Goal: Information Seeking & Learning: Learn about a topic

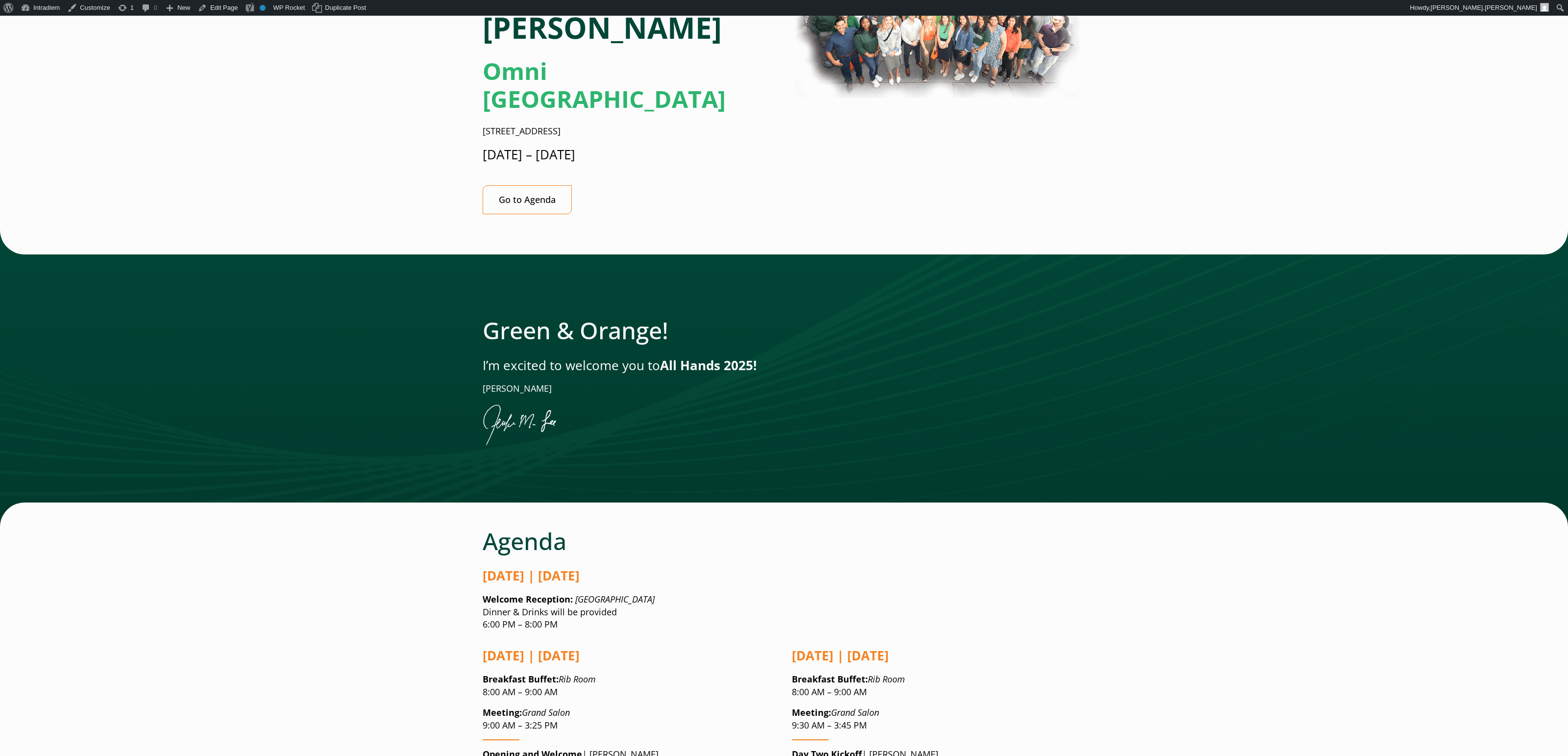
scroll to position [202, 0]
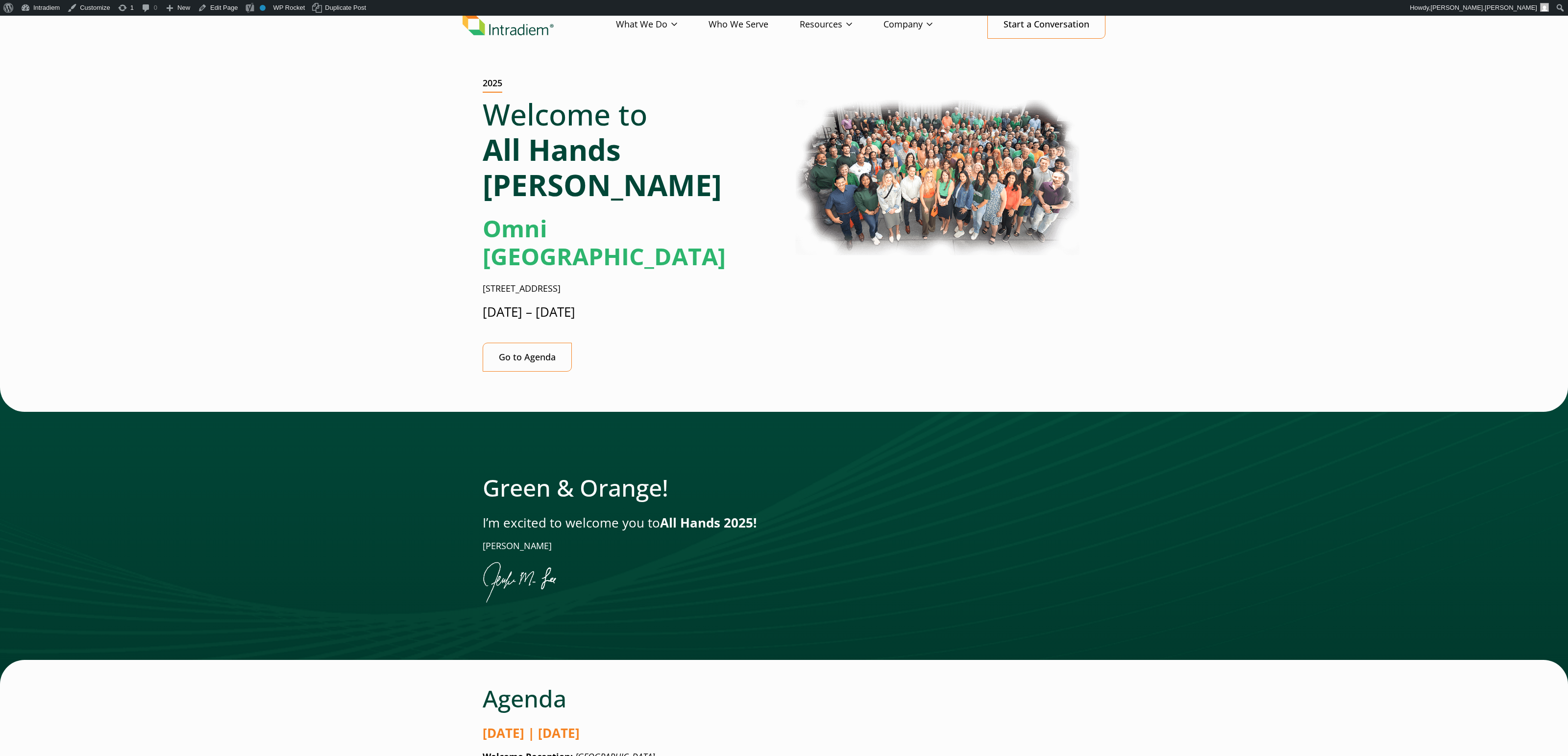
scroll to position [52, 0]
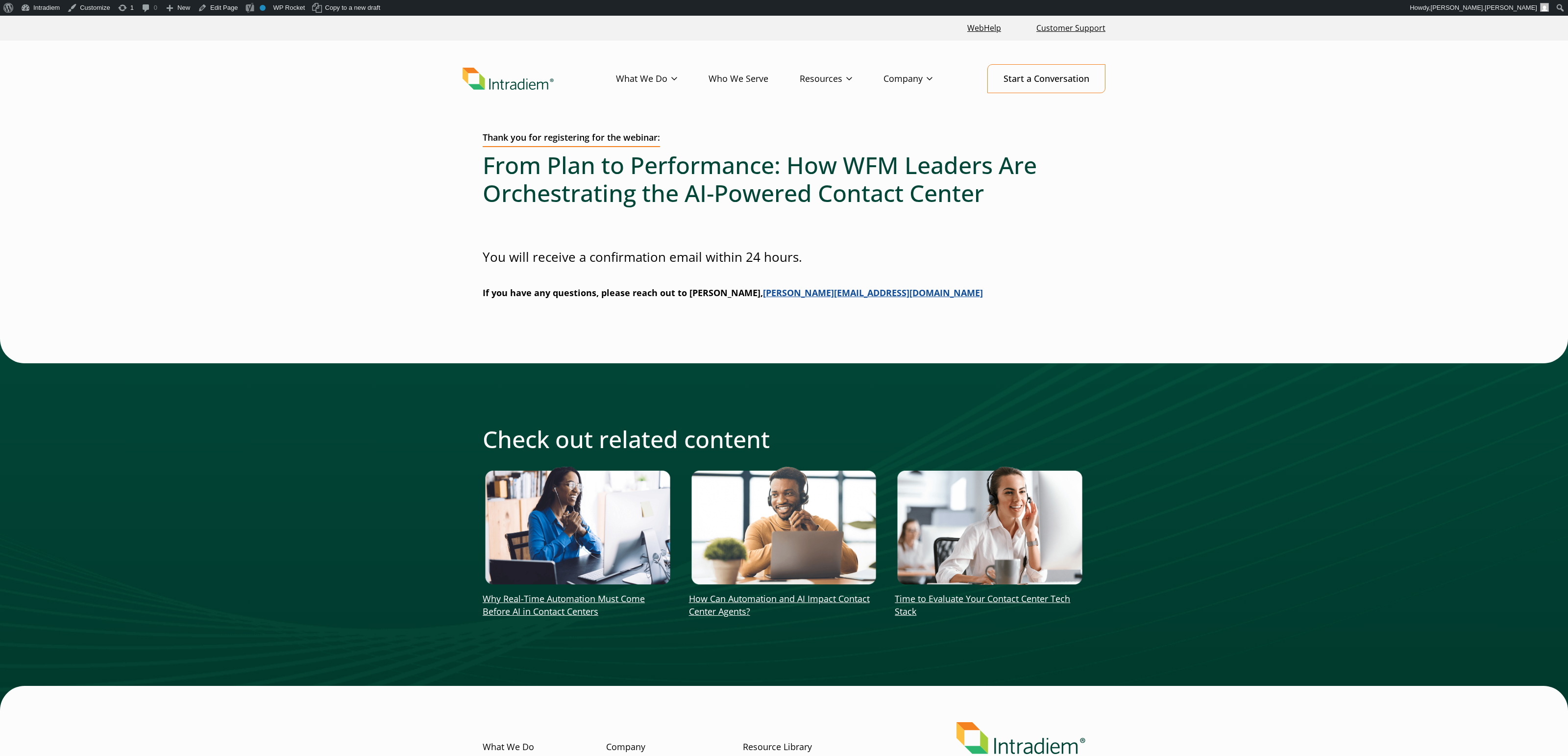
click at [1094, 201] on div "Thank you for registering for the webinar: From Plan to Performance: How WFM Le…" at bounding box center [784, 421] width 643 height 578
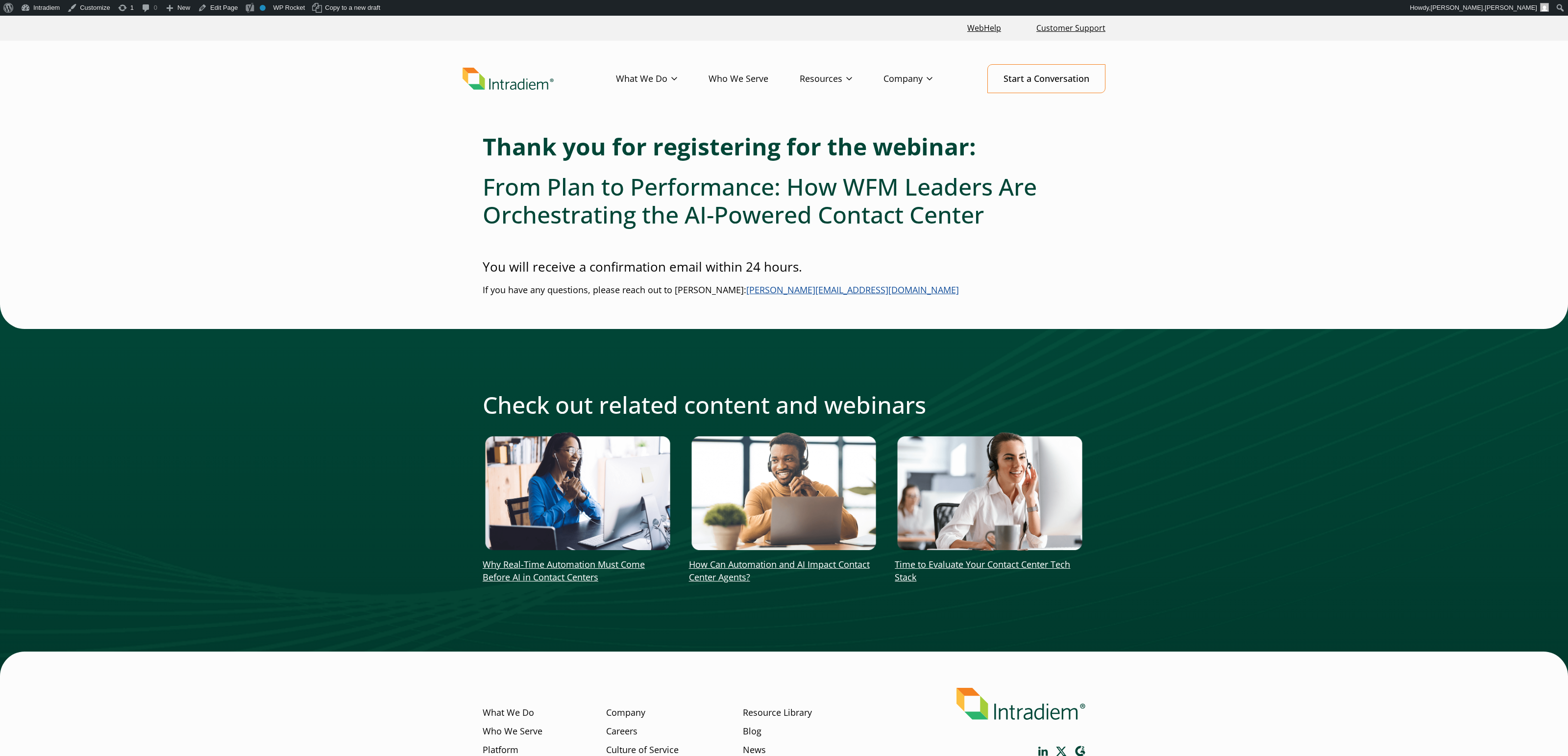
click at [1452, 324] on div "Check out related content and webinars Why Real-Time Automation Must Come Befor…" at bounding box center [784, 490] width 1568 height 371
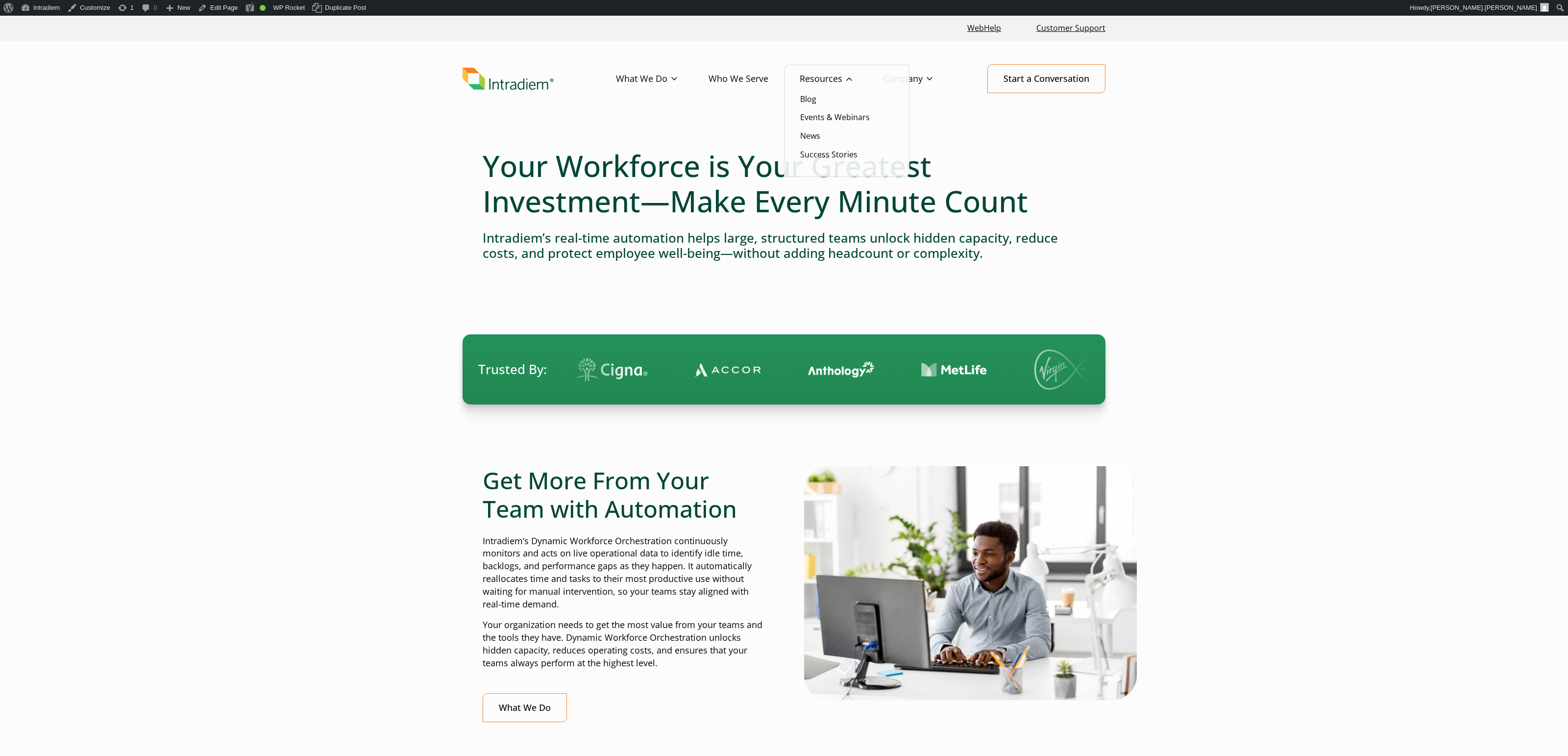
drag, startPoint x: 829, startPoint y: 79, endPoint x: 843, endPoint y: 79, distance: 14.0
click at [829, 79] on link "Resources" at bounding box center [842, 79] width 84 height 29
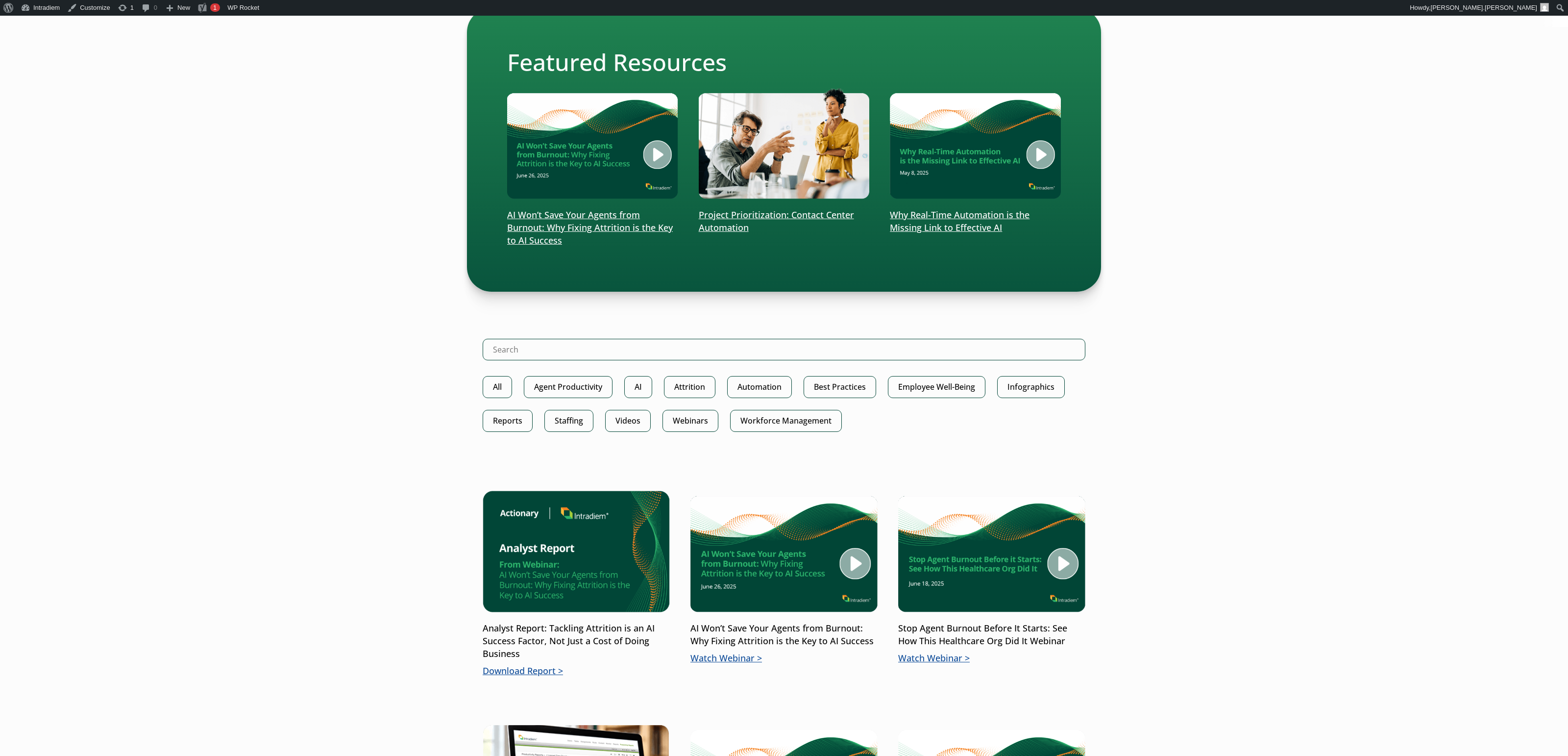
scroll to position [243, 0]
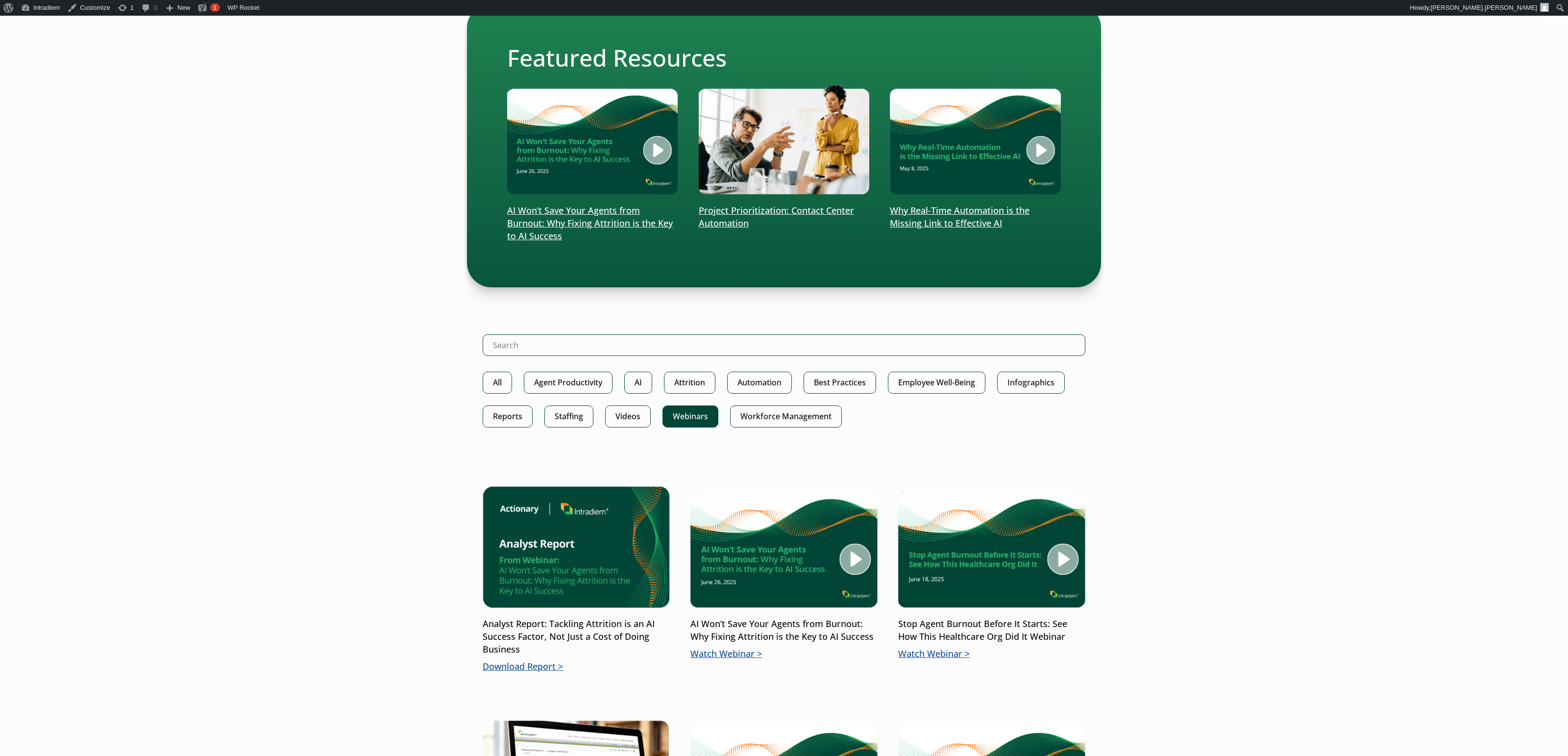
click at [675, 413] on link "Webinars" at bounding box center [690, 416] width 56 height 22
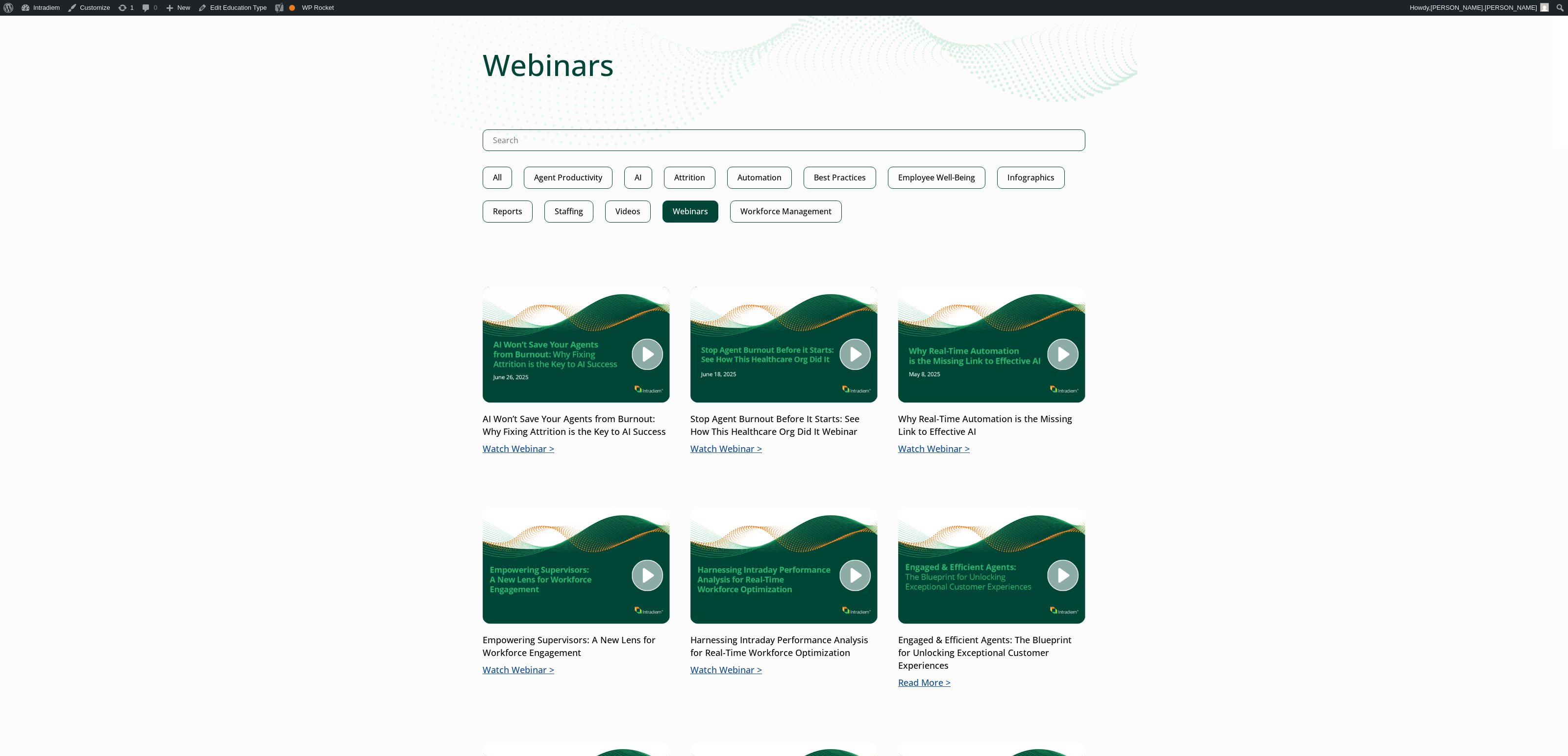
scroll to position [113, 0]
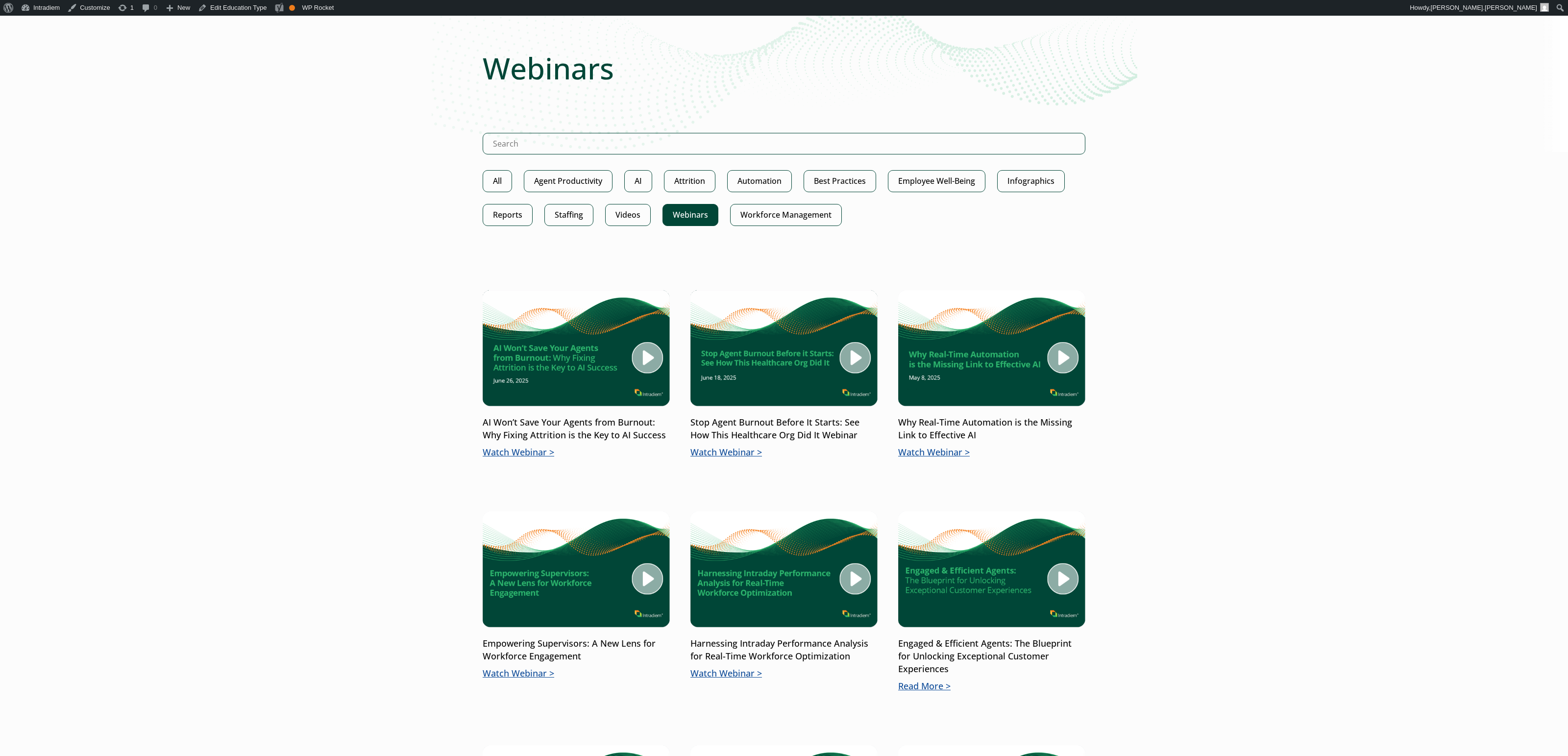
click at [688, 213] on link "Webinars" at bounding box center [690, 215] width 56 height 22
click at [690, 143] on input "Search Intradiem" at bounding box center [784, 144] width 603 height 22
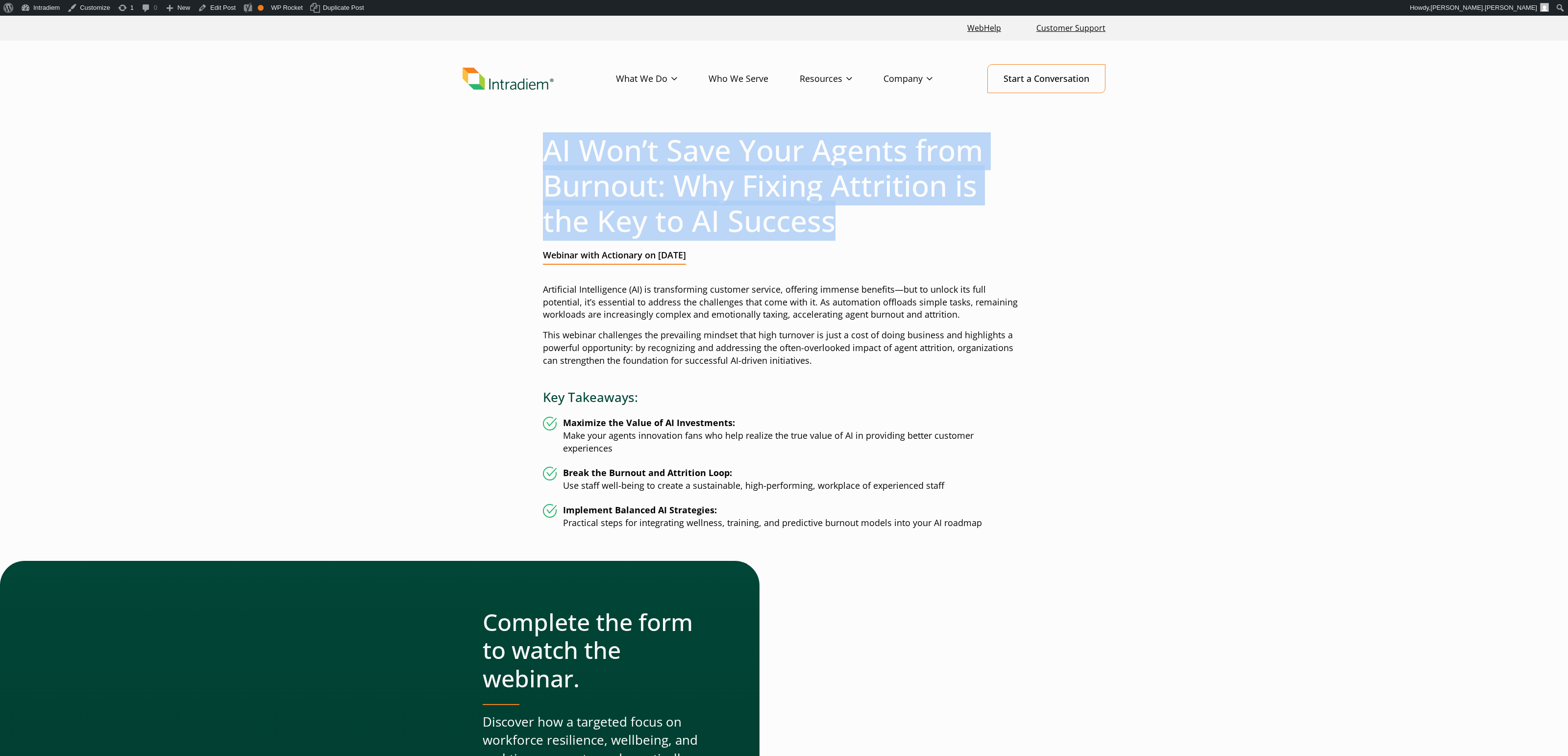
drag, startPoint x: 840, startPoint y: 228, endPoint x: 481, endPoint y: 36, distance: 407.1
click at [547, 143] on h1 "AI Won’t Save Your Agents from Burnout: Why Fixing Attrition is the Key to AI S…" at bounding box center [784, 185] width 482 height 106
copy h1 "AI Won’t Save Your Agents from Burnout: Why Fixing Attrition is the Key to AI S…"
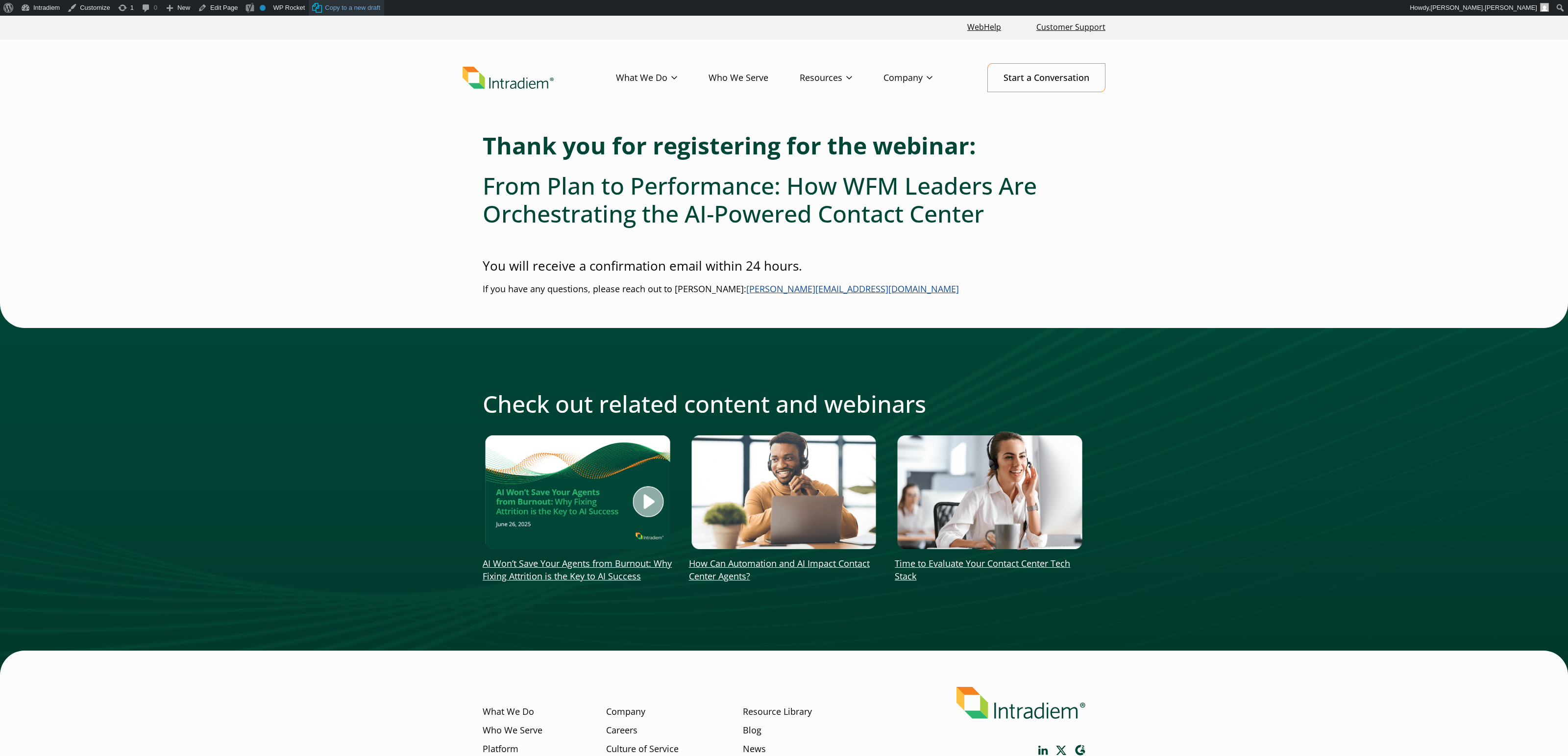
scroll to position [3, 0]
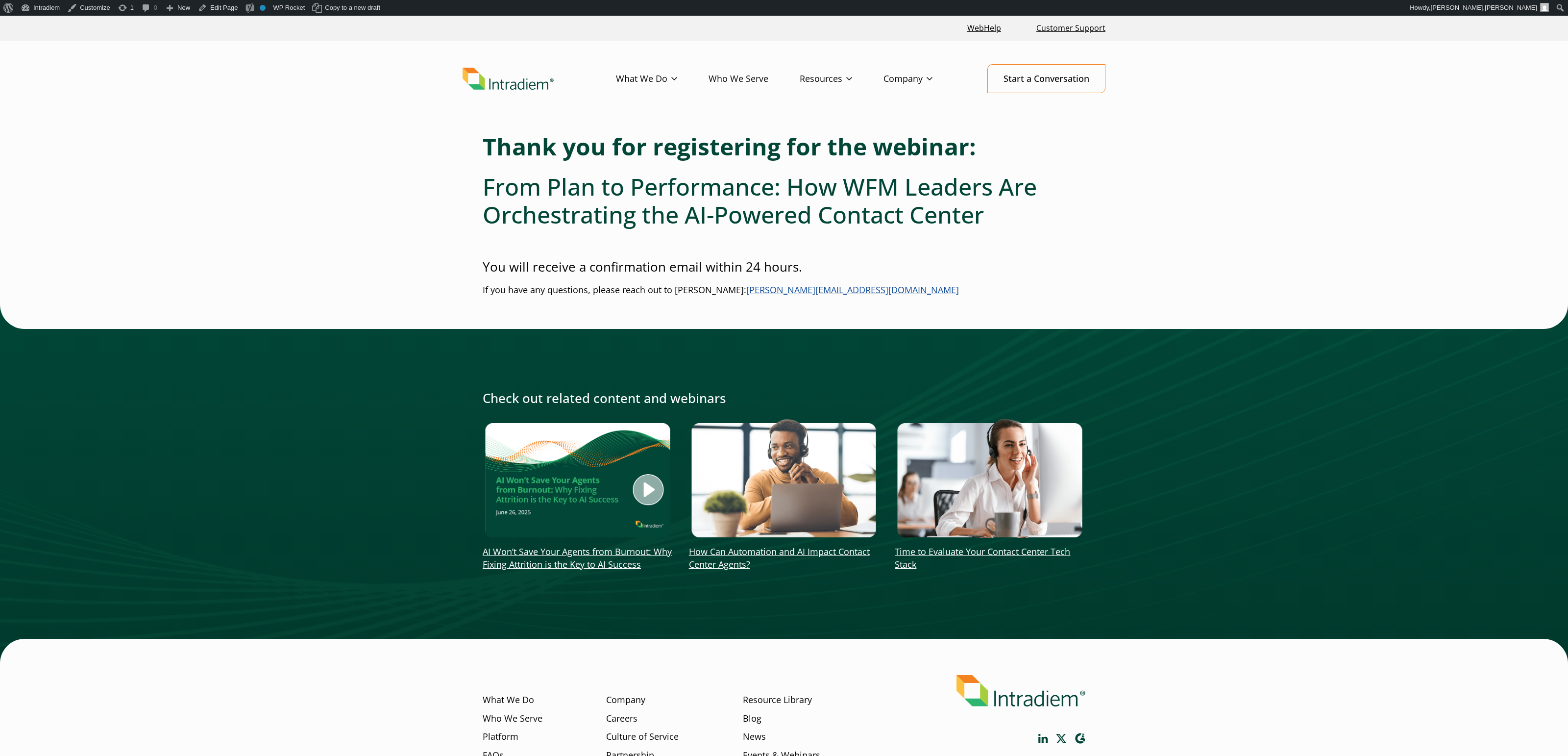
click at [1288, 408] on div at bounding box center [784, 484] width 1568 height 359
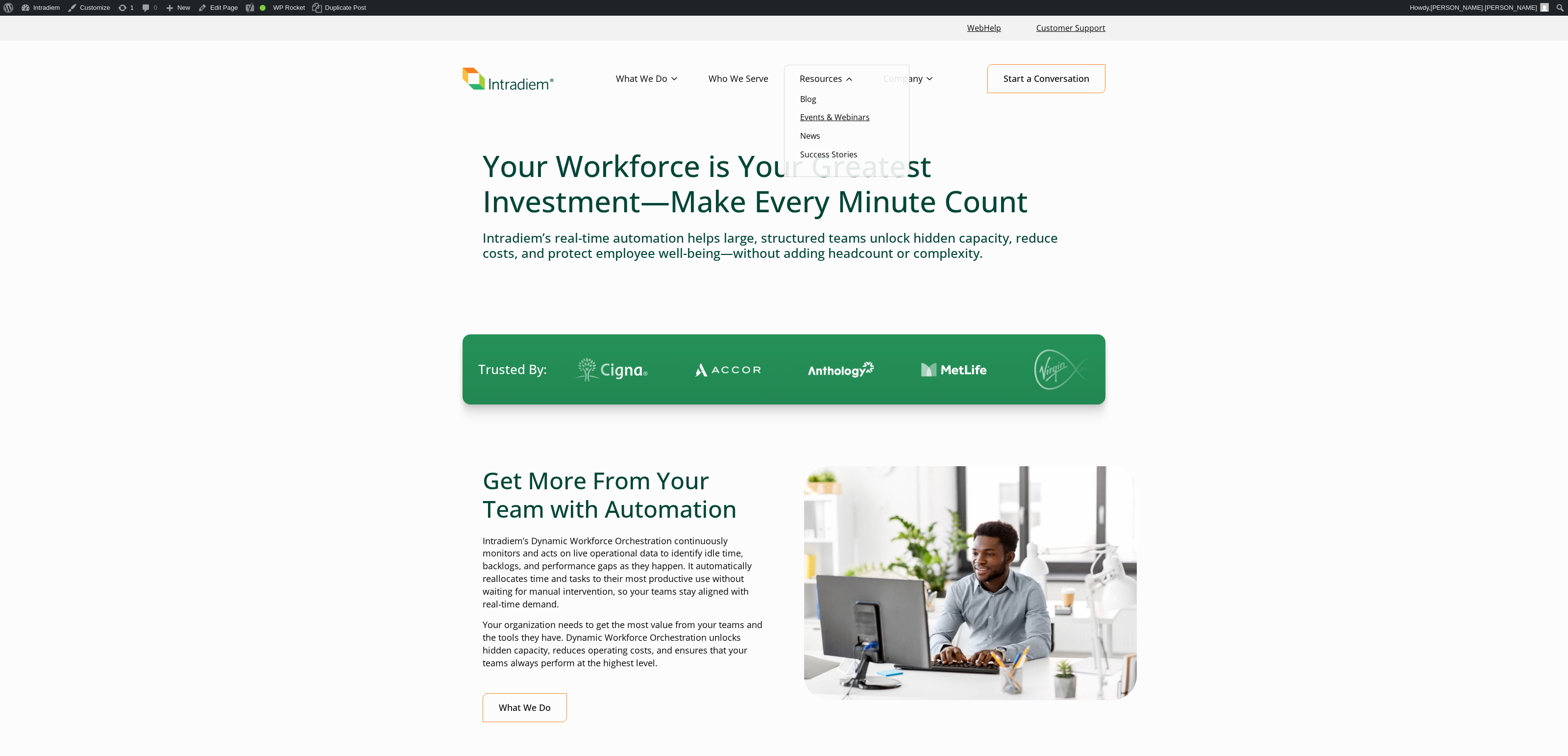
click at [804, 113] on link "Events & Webinars" at bounding box center [835, 117] width 69 height 11
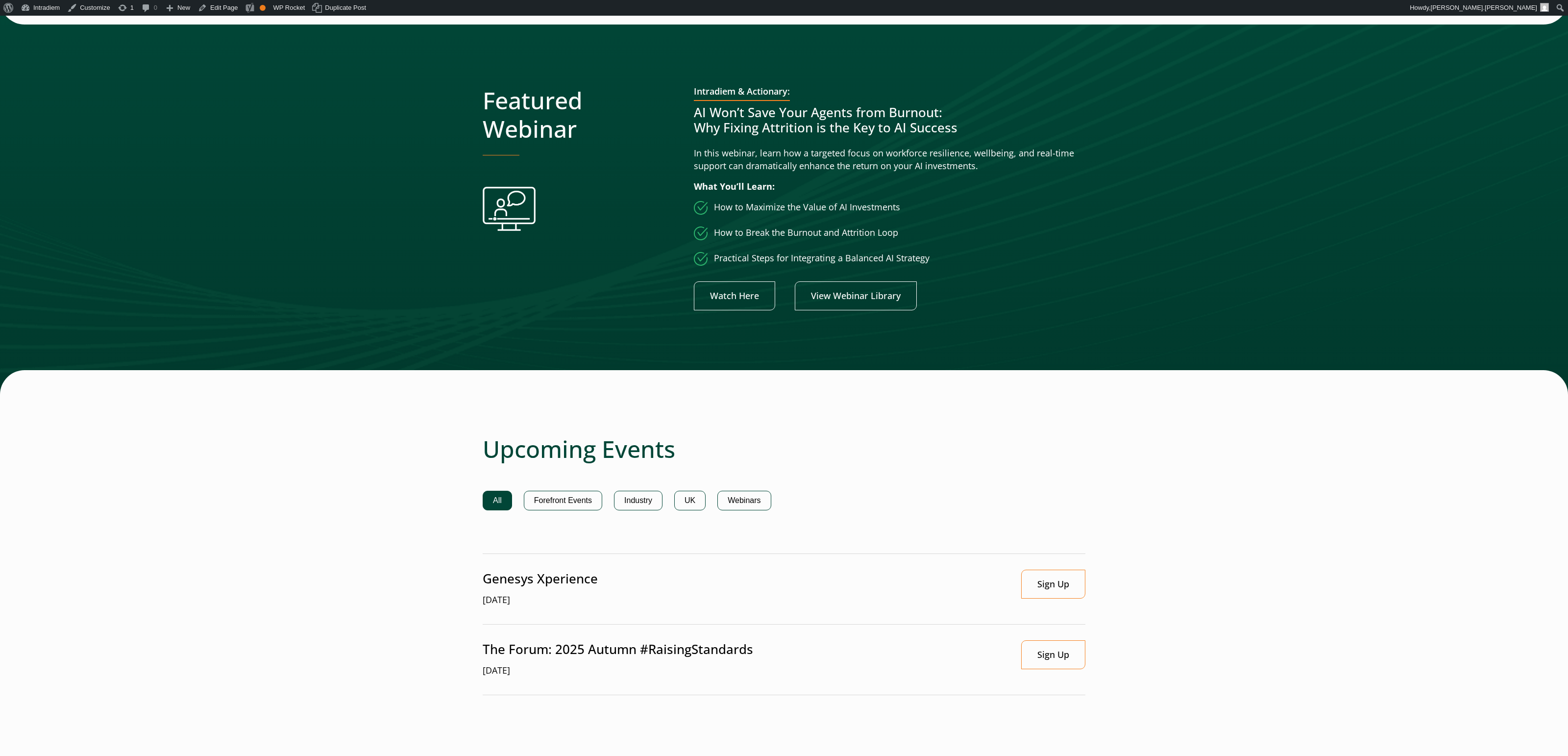
scroll to position [279, 0]
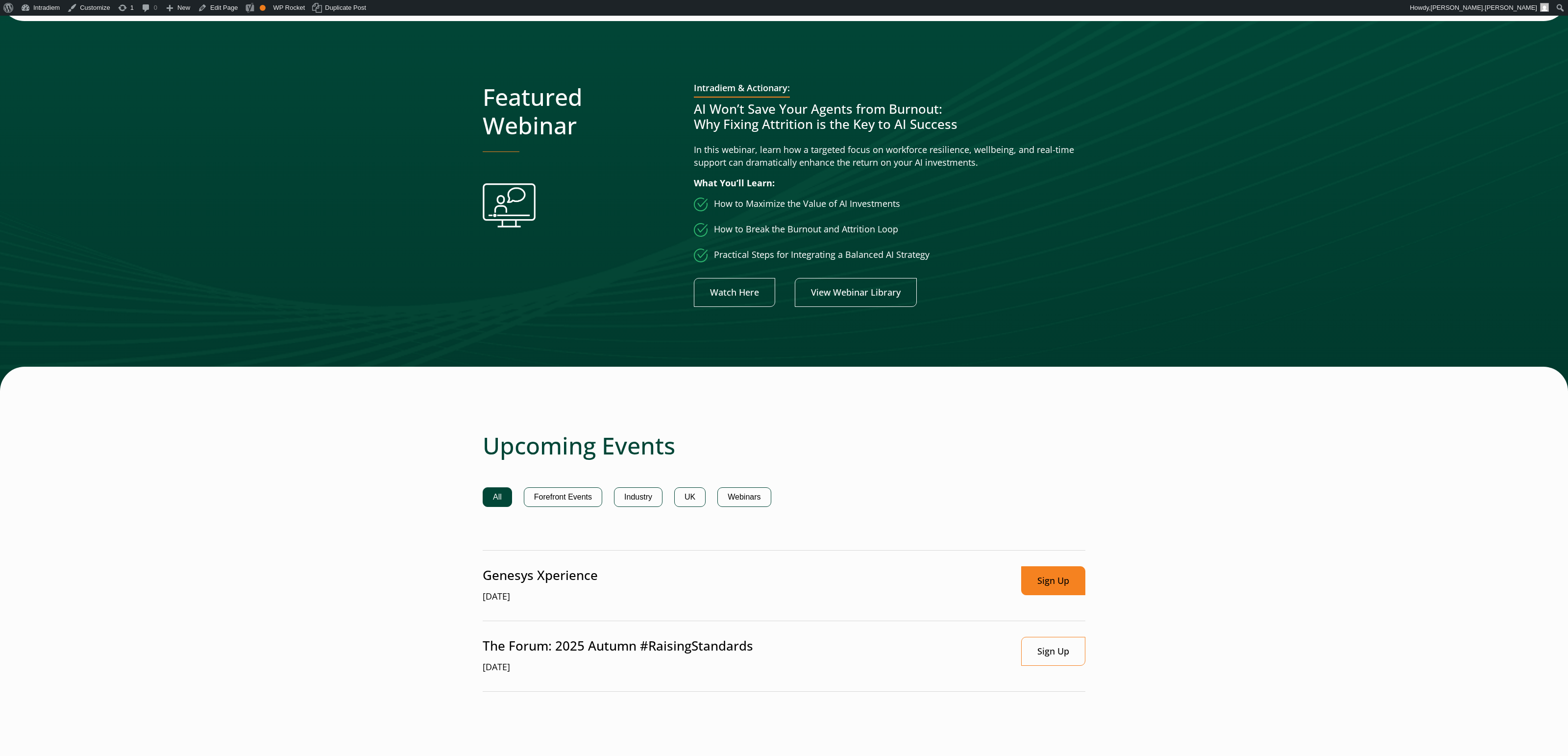
click at [1060, 581] on link "Sign Up" at bounding box center [1053, 580] width 64 height 29
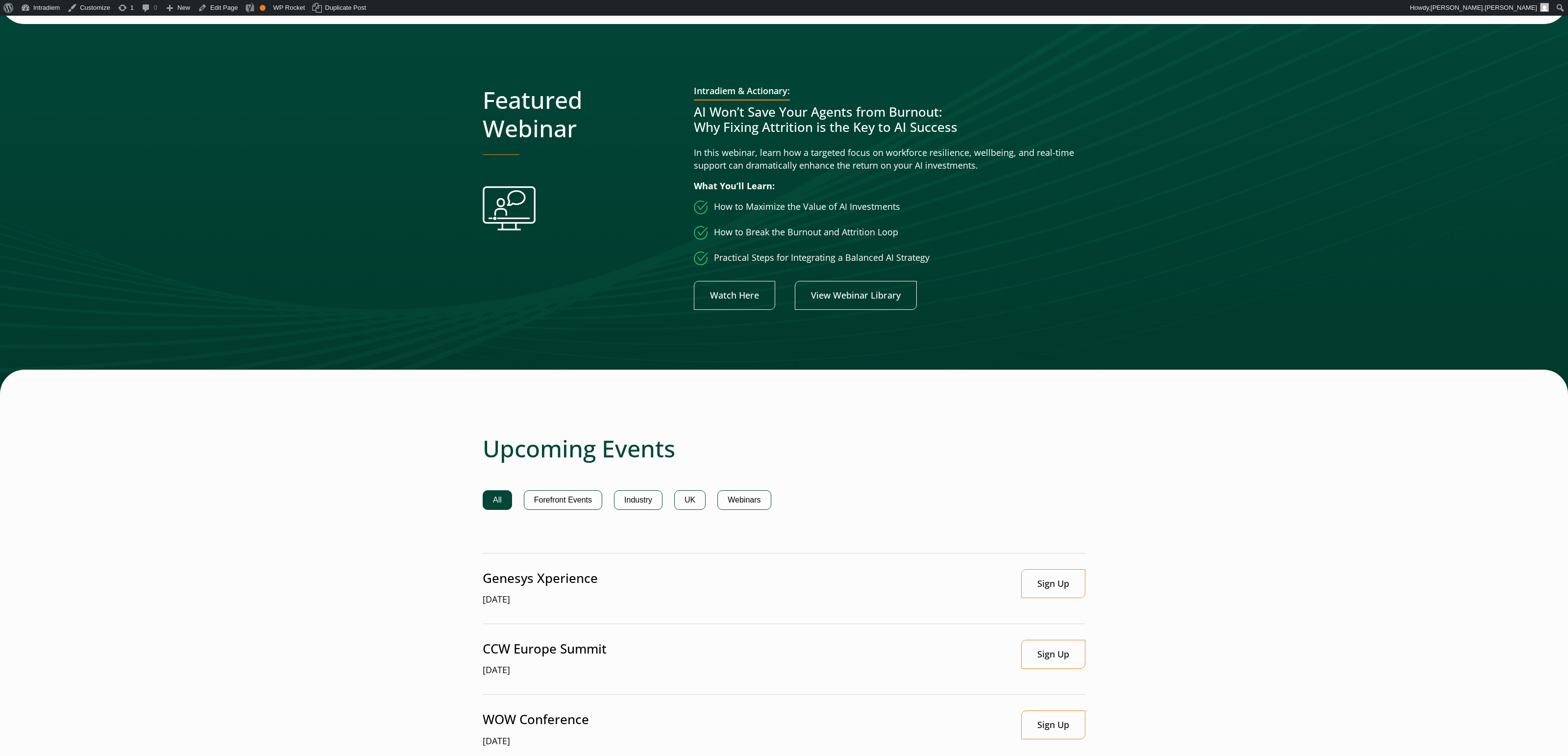
scroll to position [279, 0]
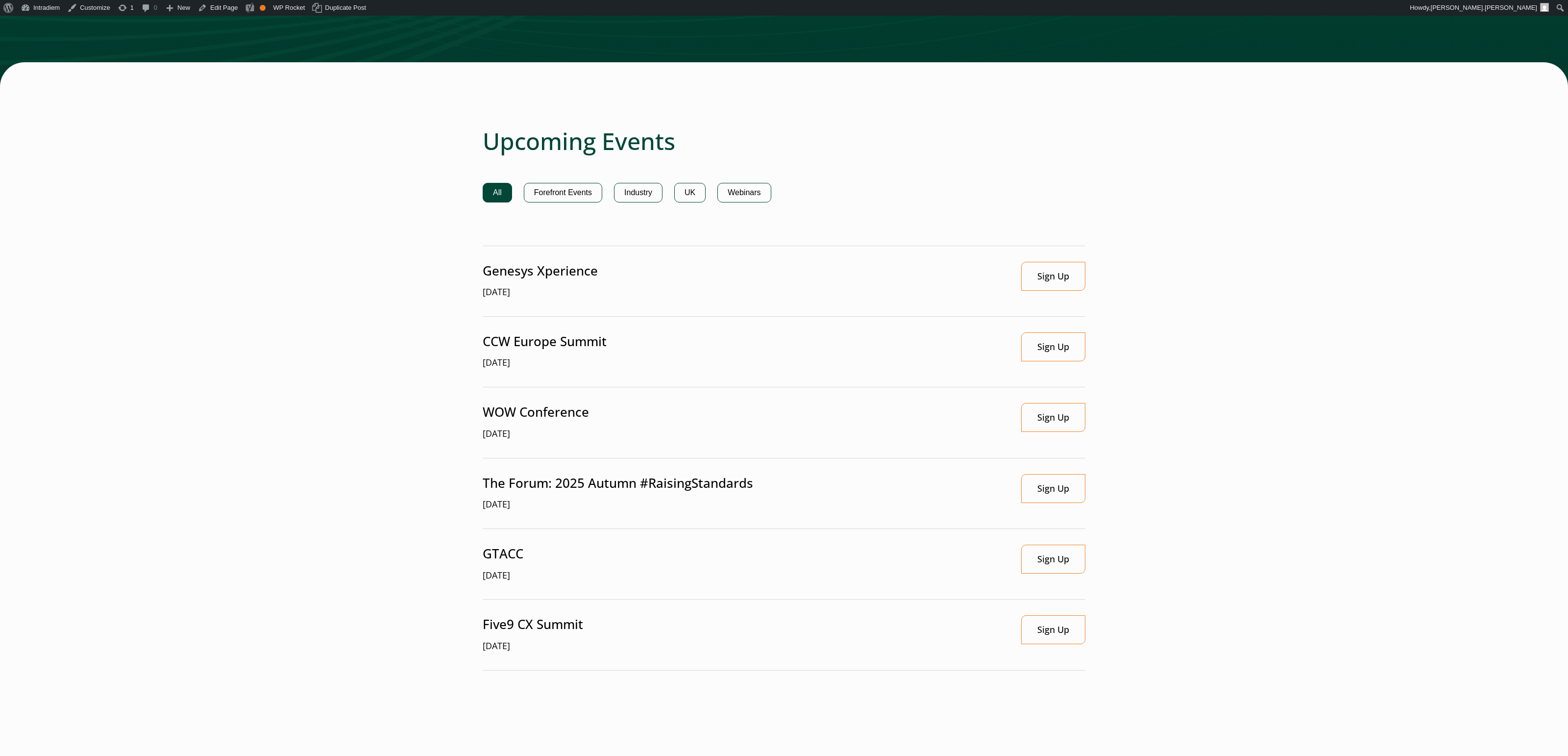
scroll to position [596, 0]
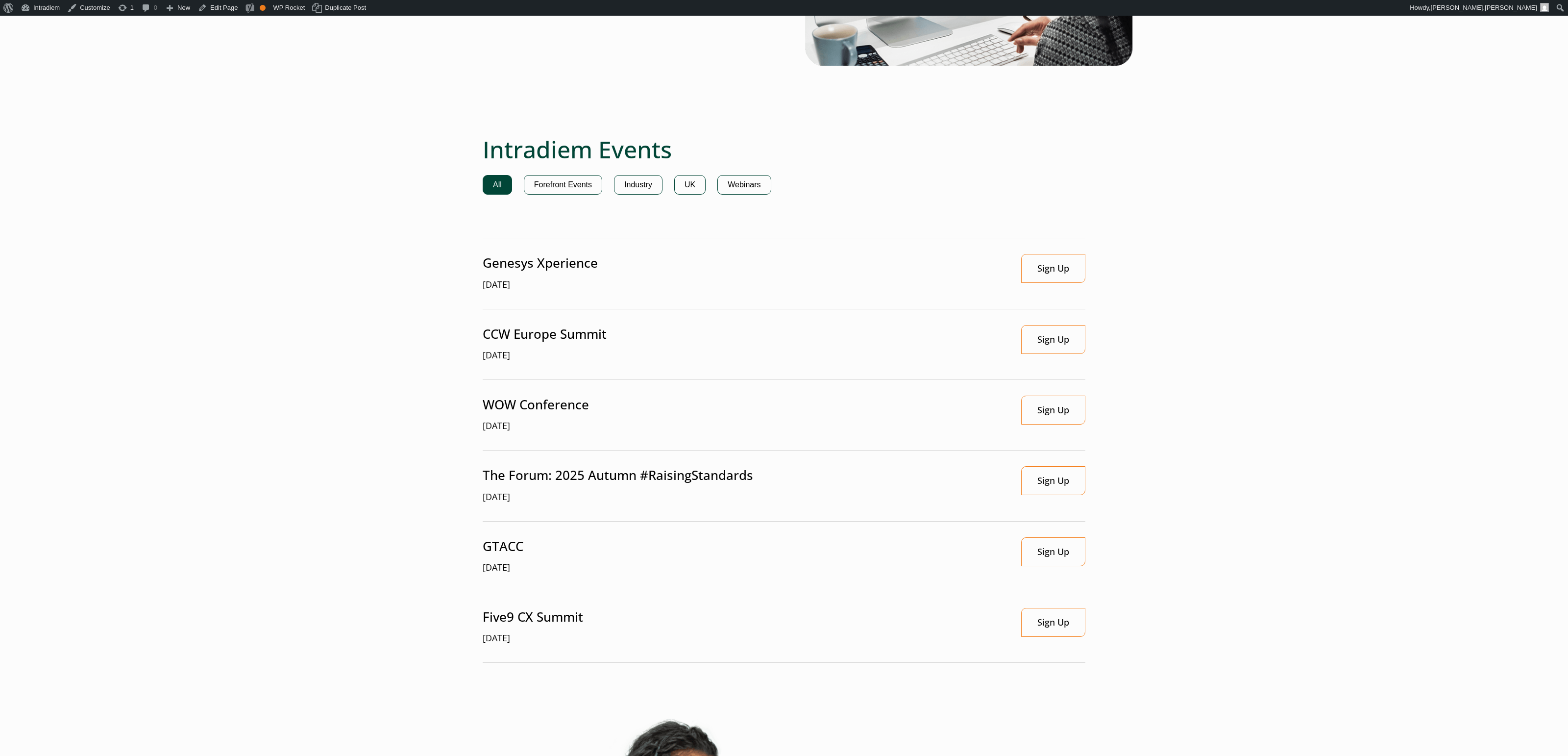
scroll to position [2361, 0]
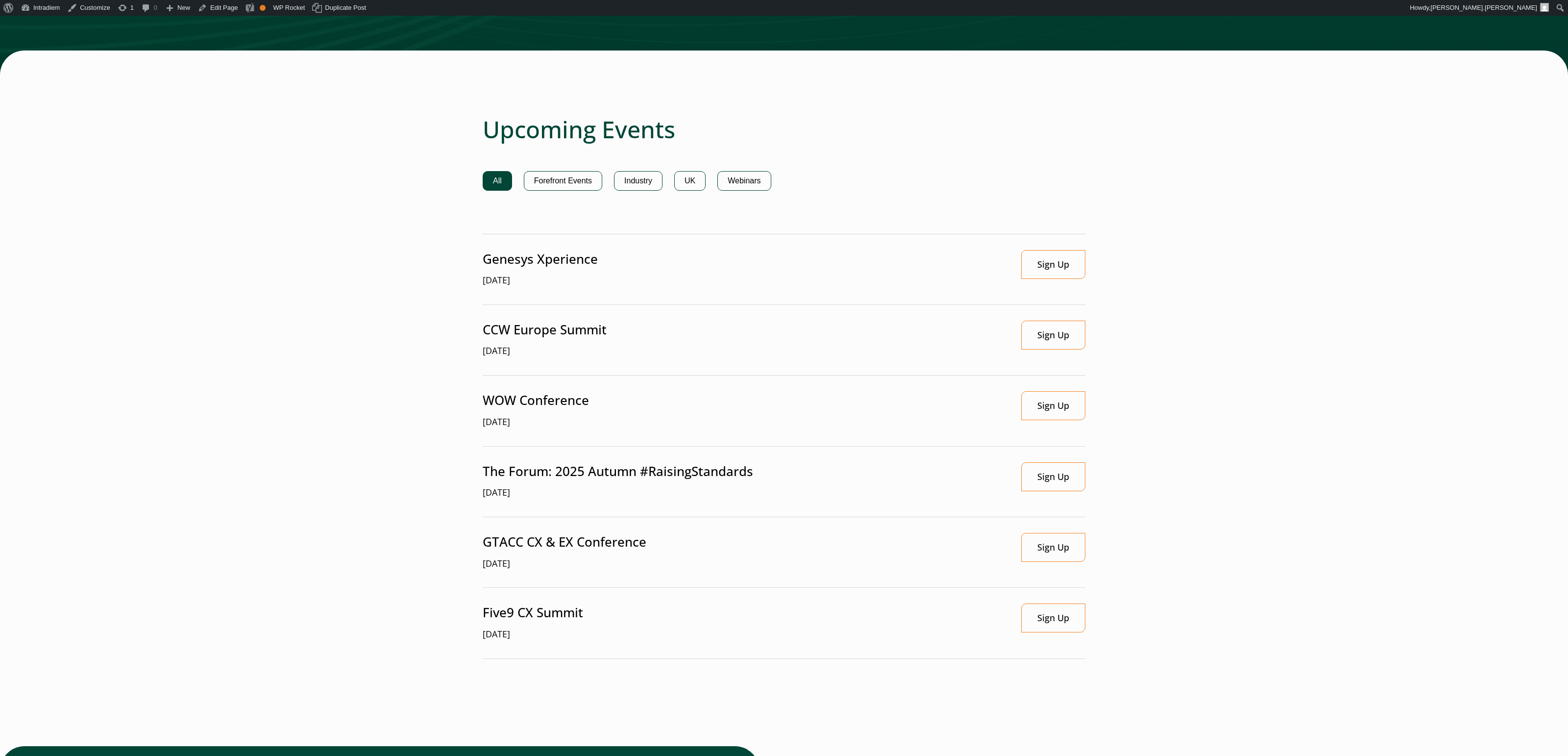
click at [1511, 207] on main "Events and Webinars Global gatherings for contact center leaders Featured Webin…" at bounding box center [784, 320] width 1568 height 1566
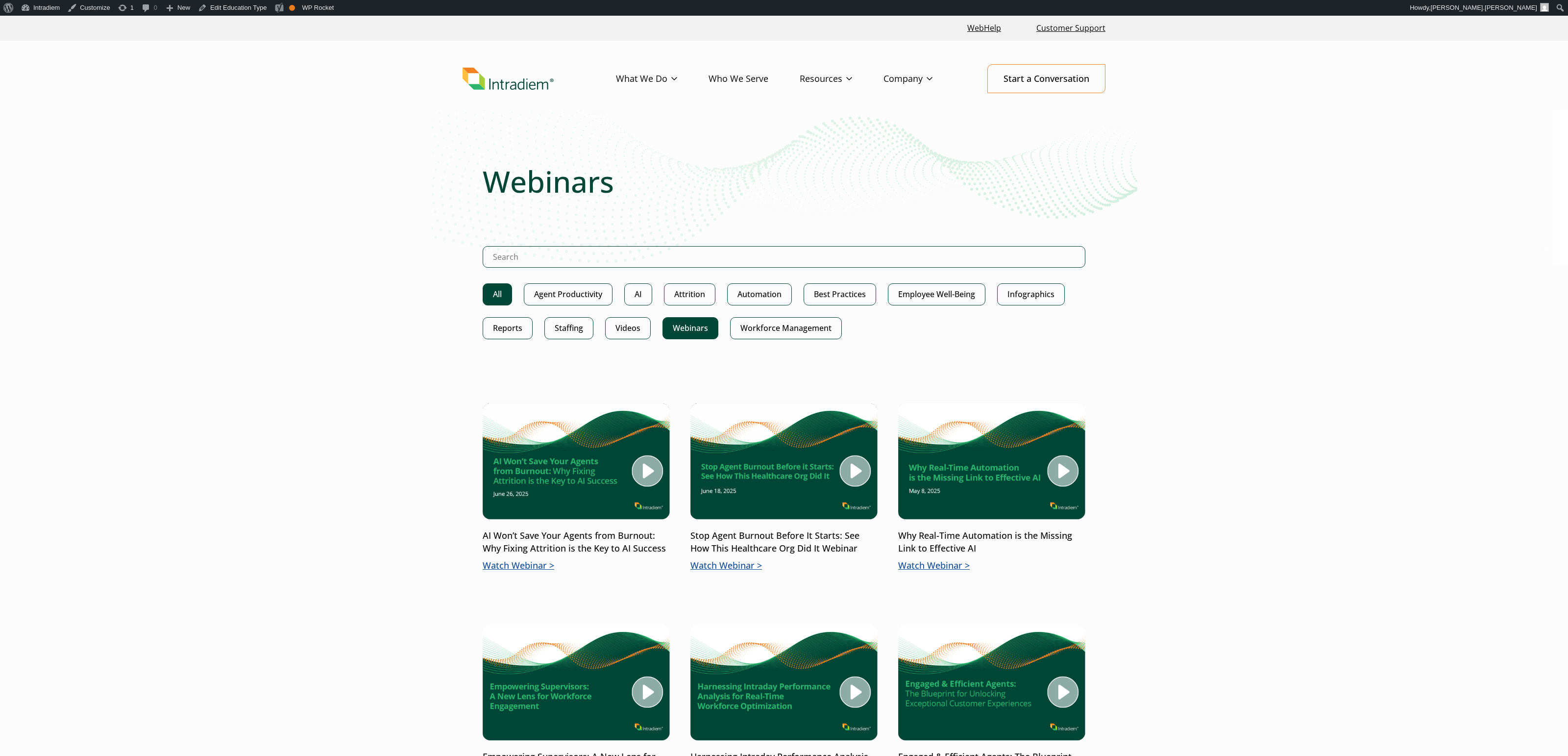
drag, startPoint x: 503, startPoint y: 291, endPoint x: 566, endPoint y: 262, distance: 69.4
click at [503, 290] on link "All" at bounding box center [497, 294] width 29 height 22
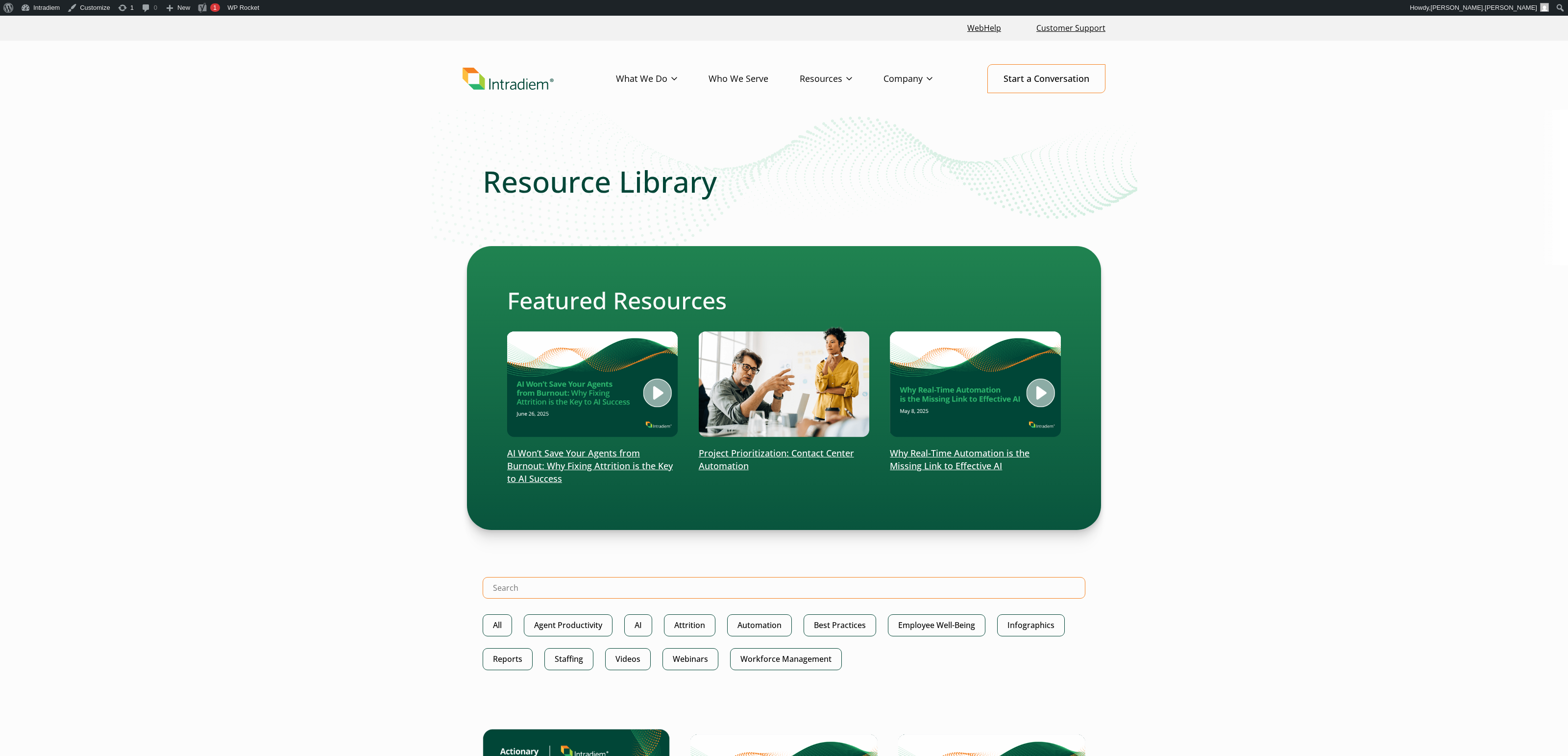
click at [1011, 593] on input "Search Intradiem" at bounding box center [784, 588] width 603 height 22
type input "coaching"
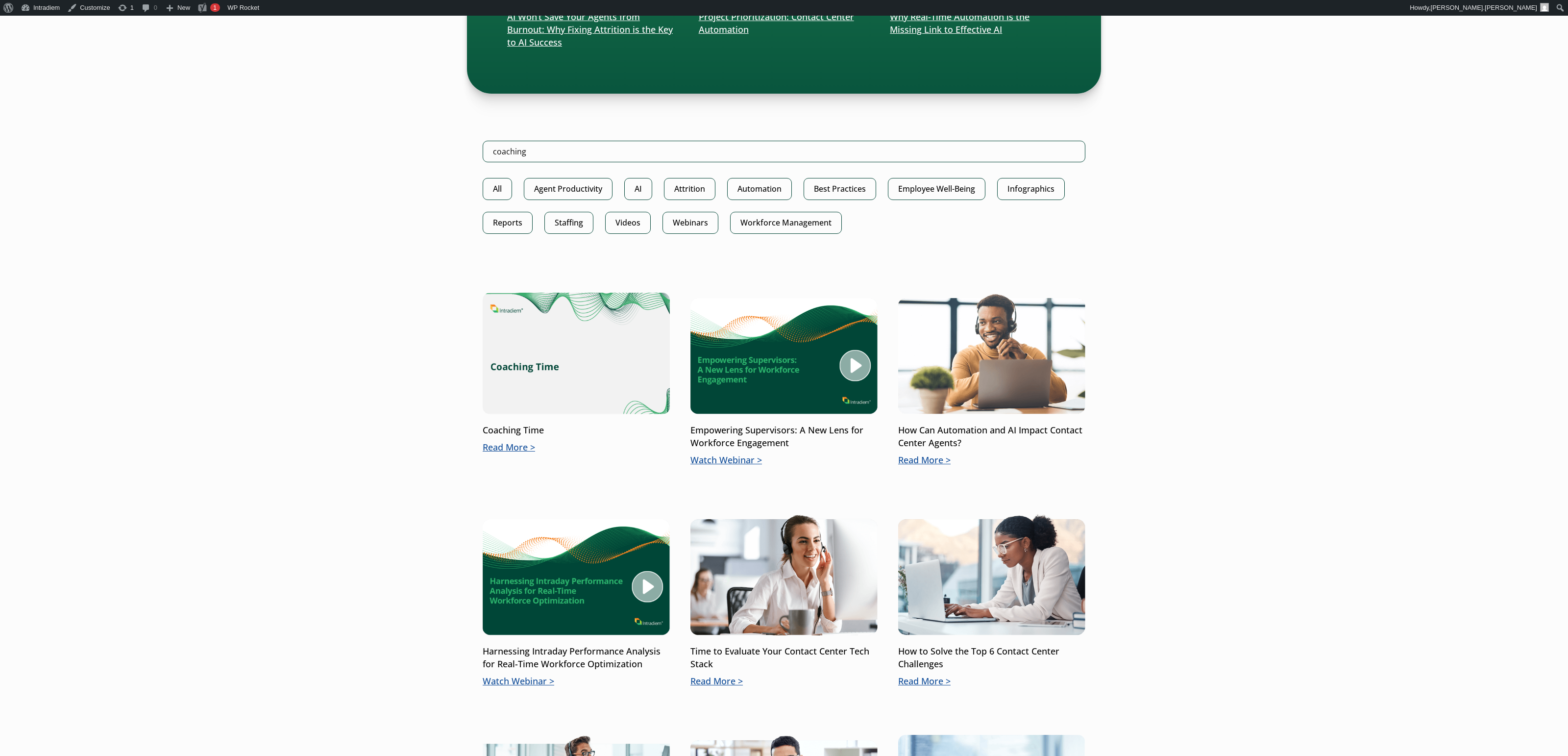
scroll to position [616, 0]
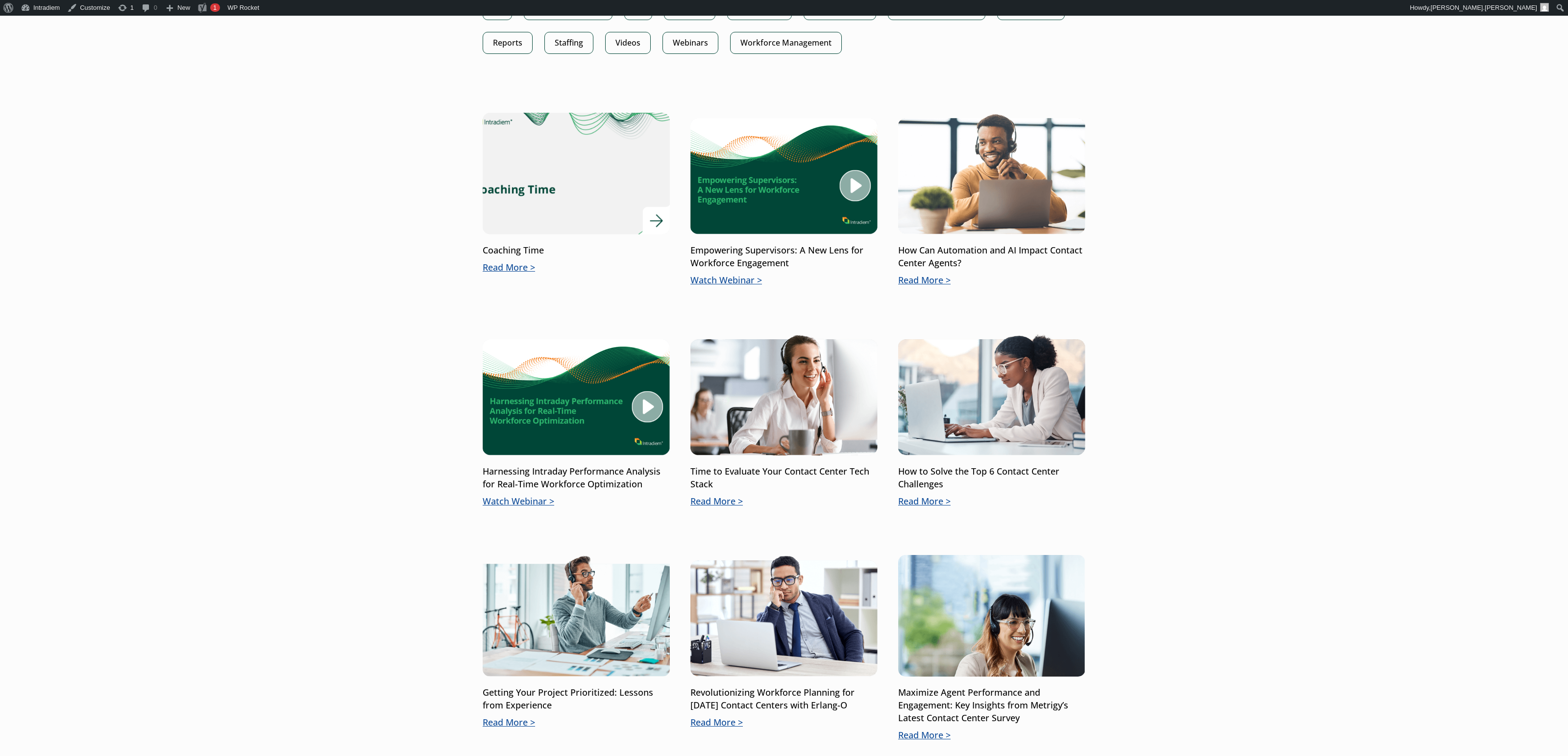
click at [528, 264] on p "Read More" at bounding box center [576, 268] width 187 height 13
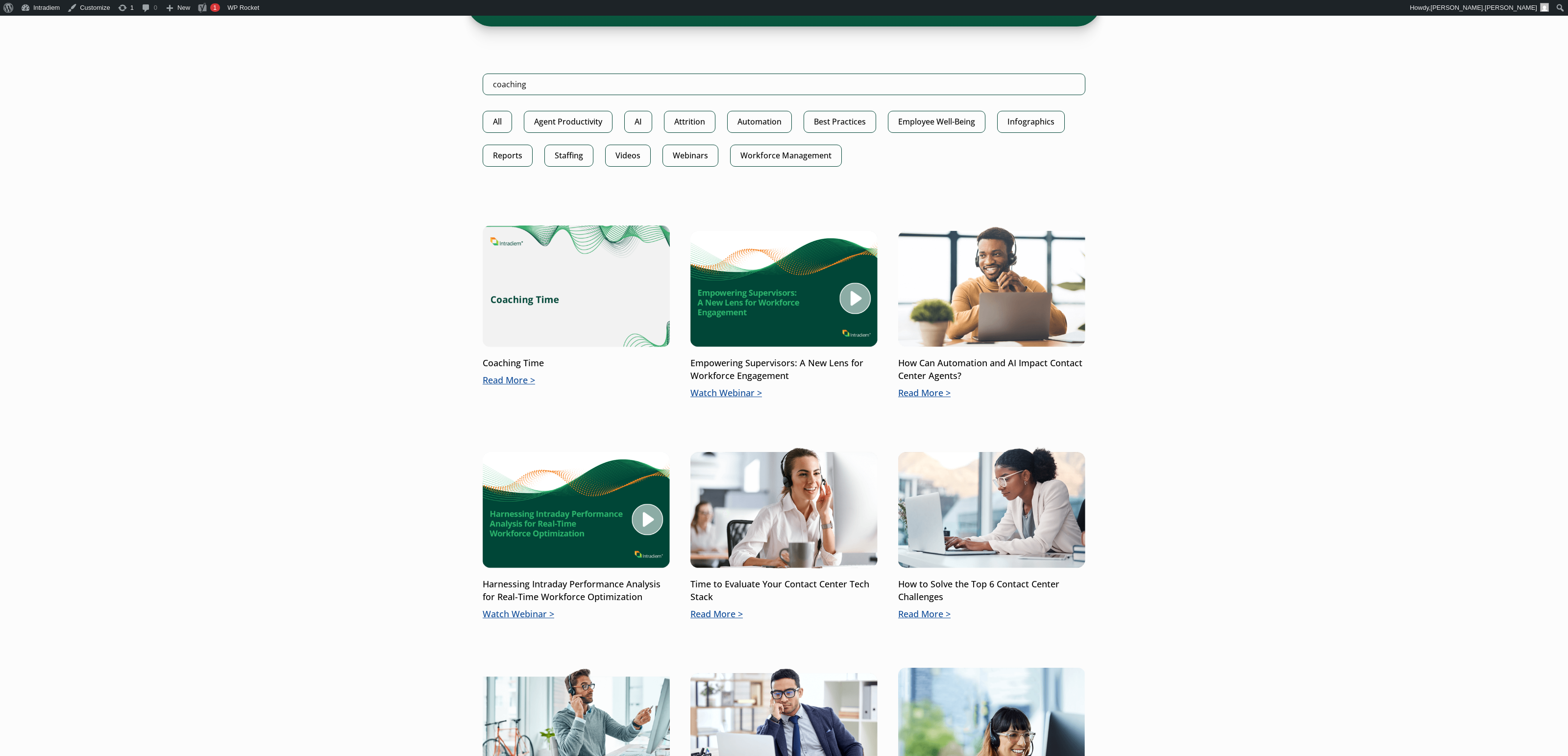
scroll to position [503, 0]
click at [1328, 339] on body "Skip to main content WebHelp Customer Support Menu What We Do Platform Who We S…" at bounding box center [784, 471] width 1568 height 1917
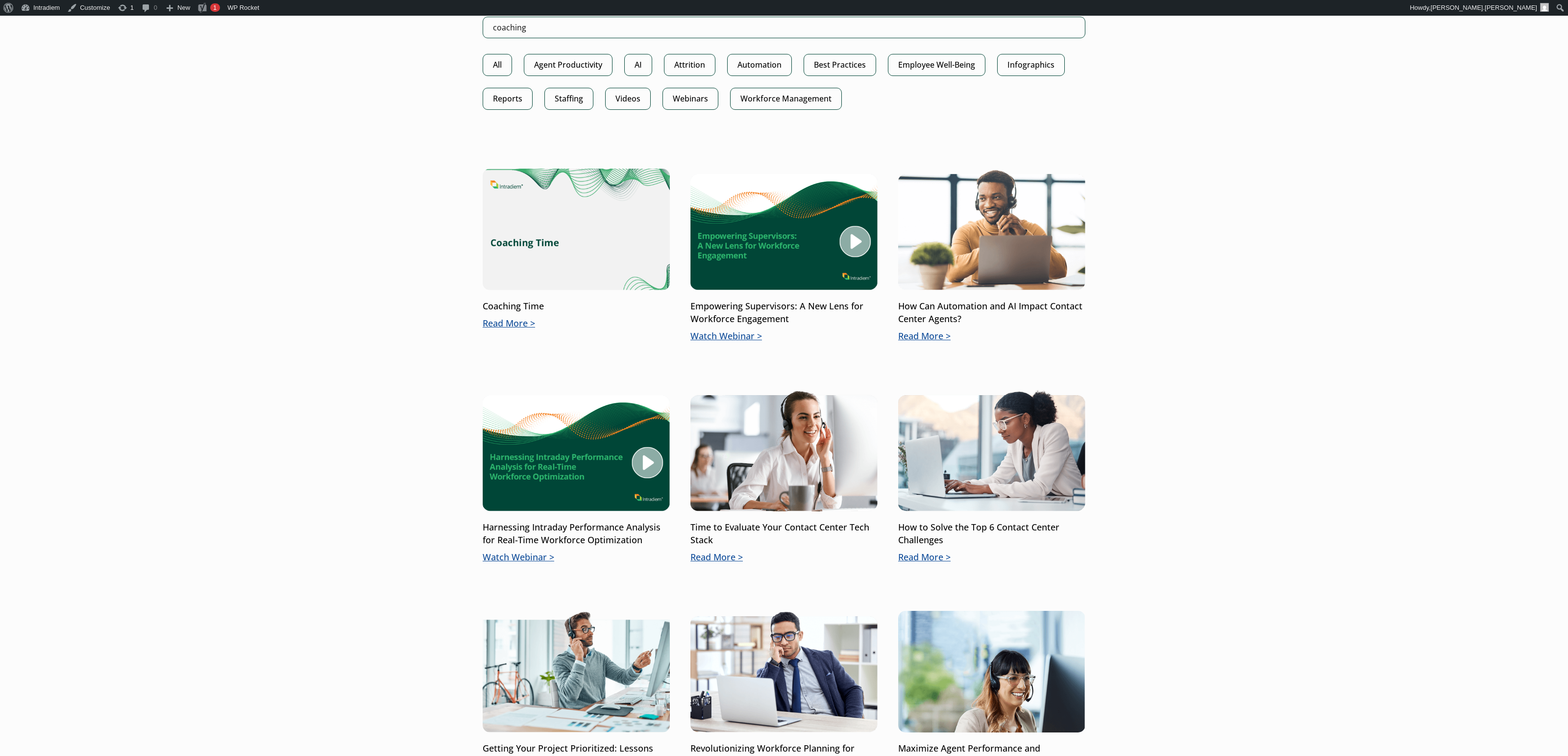
scroll to position [559, 0]
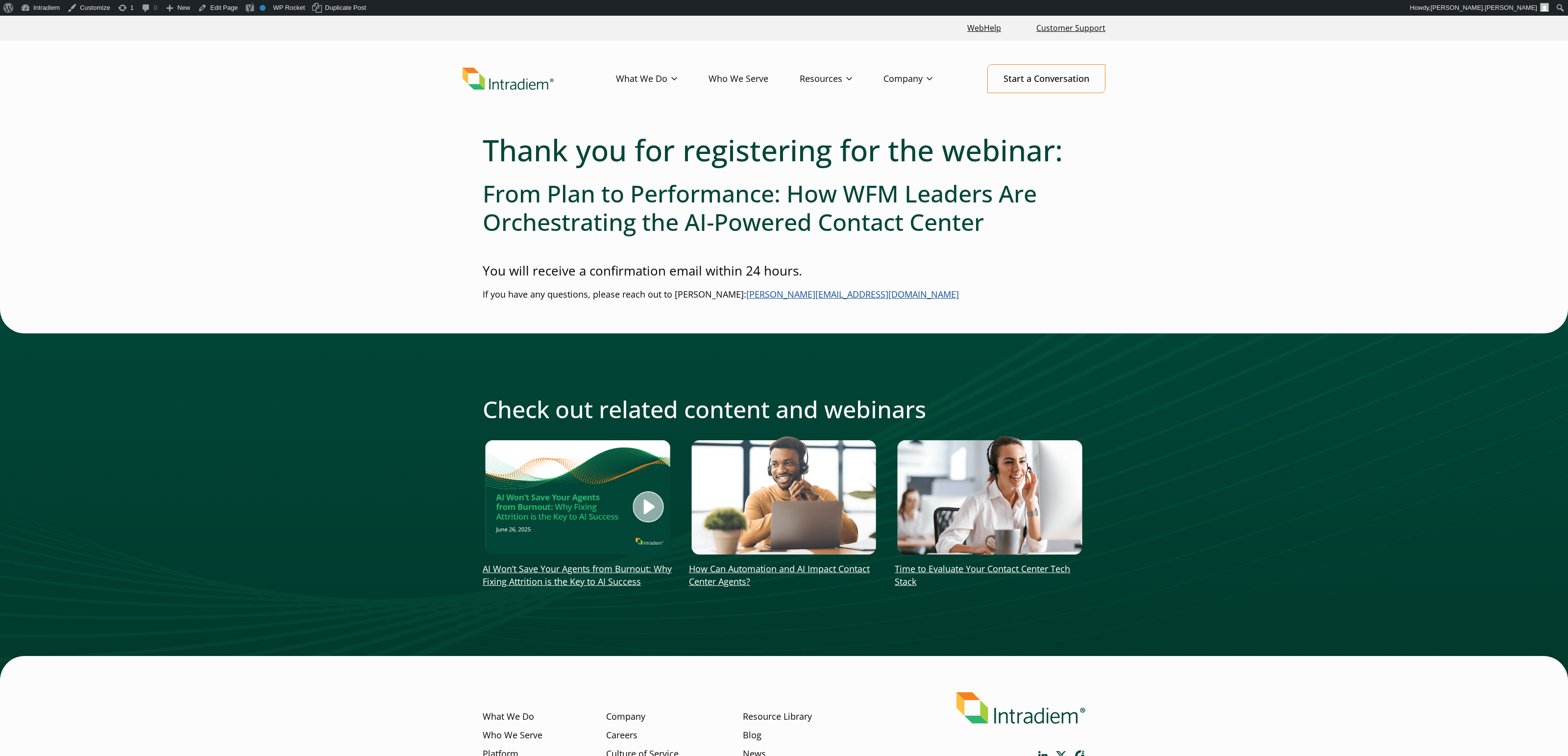
click at [549, 453] on img "Link opens in a new window" at bounding box center [578, 495] width 191 height 120
click at [611, 577] on link "AI Won’t Save Your Agents from Burnout: Why Fixing Attrition is the Key to AI S…" at bounding box center [577, 575] width 189 height 25
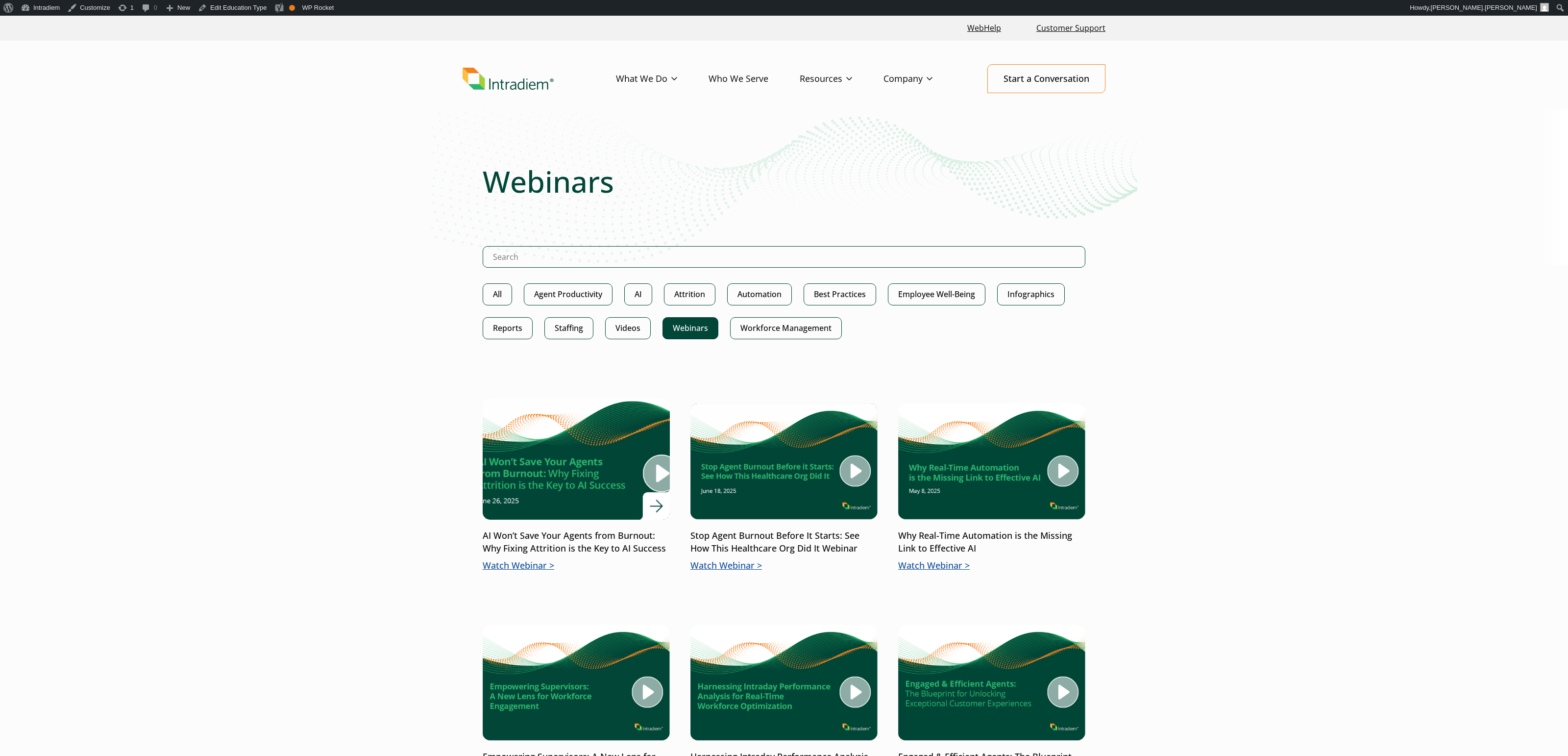
click at [643, 474] on img at bounding box center [576, 459] width 224 height 146
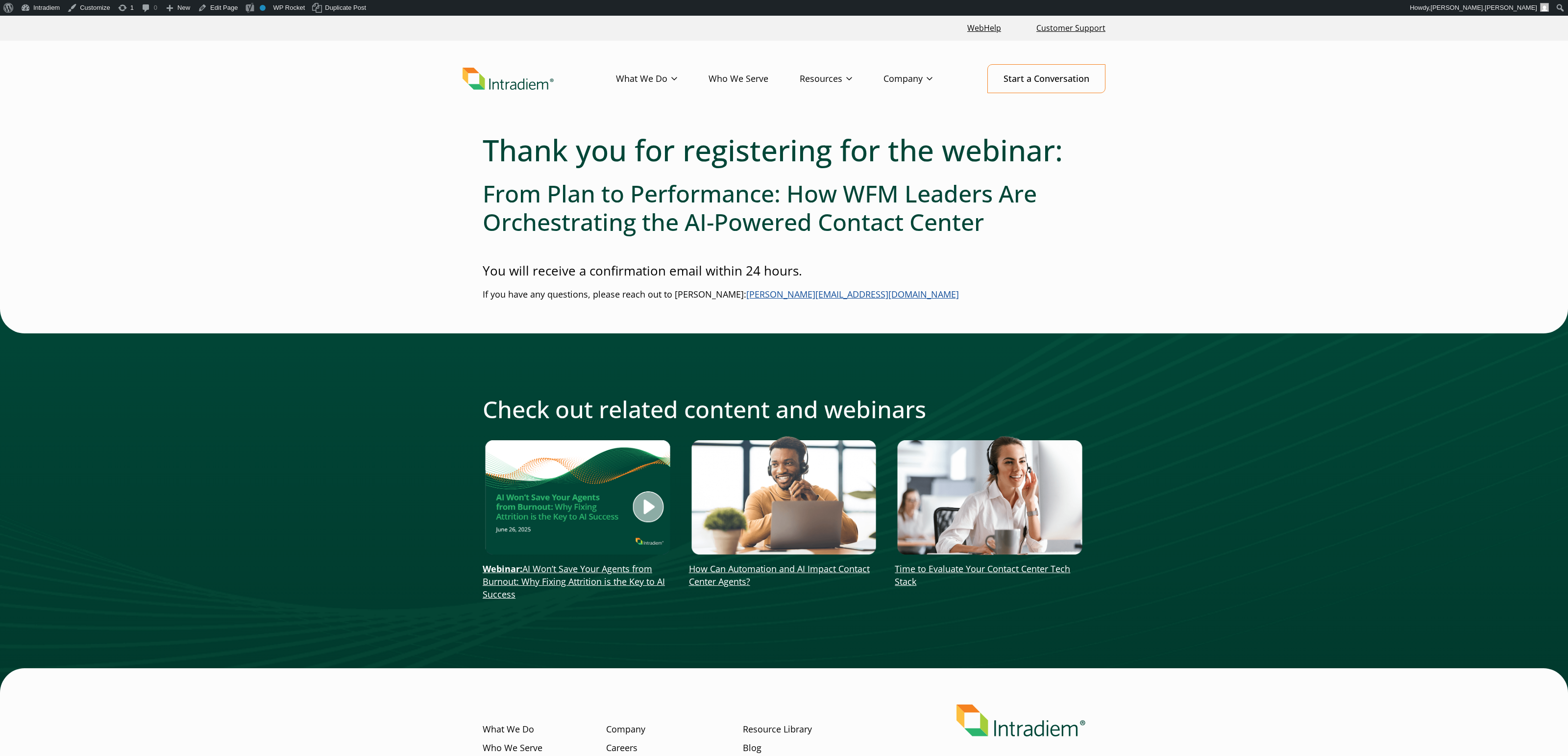
click at [594, 511] on img "Link opens in a new window" at bounding box center [578, 495] width 191 height 120
click at [612, 591] on p "Webinar: AI Won’t Save Your Agents from Burnout: Why Fixing Attrition is the Ke…" at bounding box center [578, 582] width 191 height 38
click at [615, 585] on link "Webinar: AI Won’t Save Your Agents from Burnout: Why Fixing Attrition is the Ke…" at bounding box center [573, 581] width 182 height 38
click at [816, 455] on img "Link opens in a new window" at bounding box center [784, 495] width 191 height 120
click at [923, 497] on img "Link opens in a new window" at bounding box center [990, 495] width 191 height 120
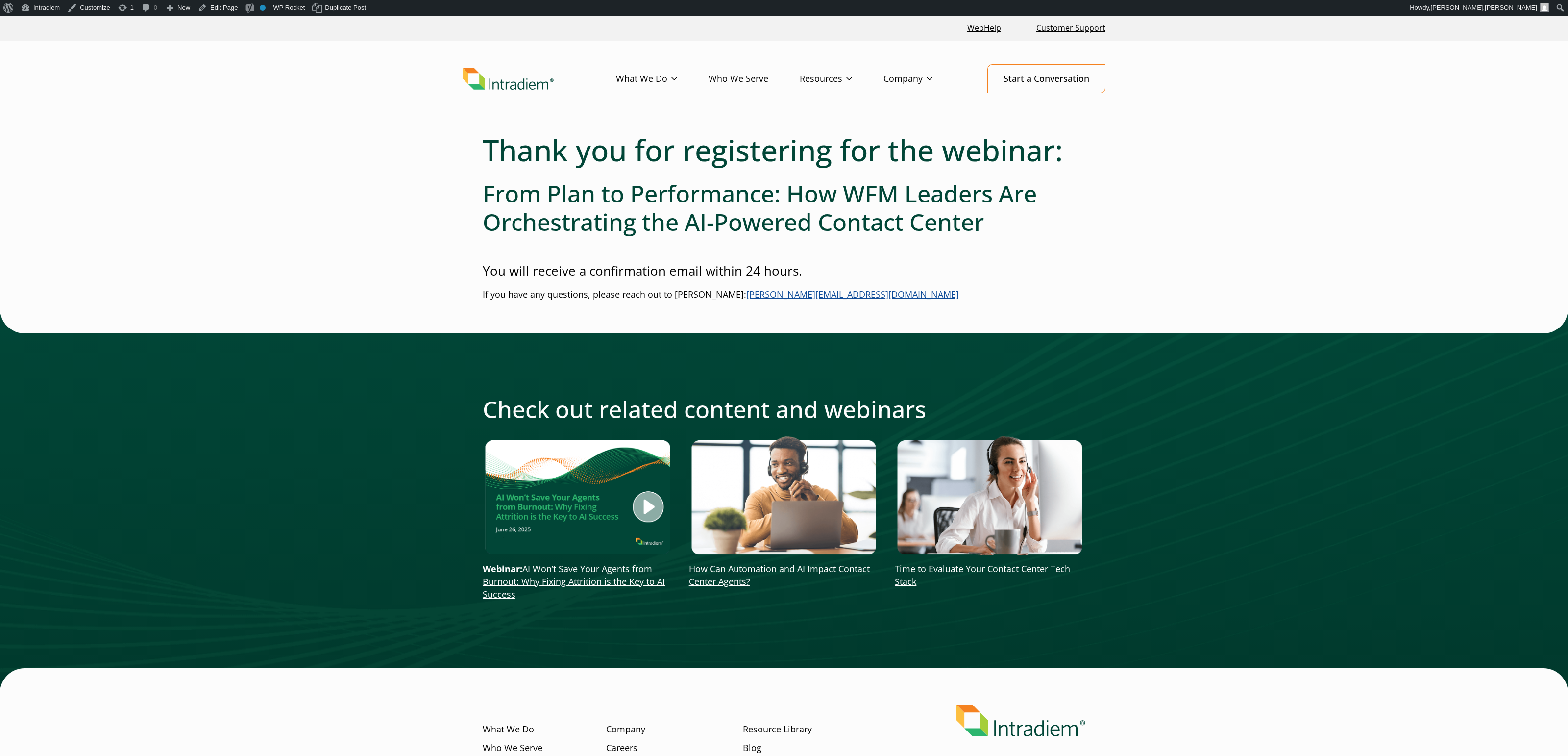
click at [786, 567] on link "How Can Automation and AI Impact Contact Center Agents?" at bounding box center [779, 575] width 181 height 25
click at [962, 566] on link "Time to Evaluate Your Contact Center Tech Stack" at bounding box center [983, 575] width 175 height 25
click at [1039, 457] on img "Link opens in a new window" at bounding box center [990, 495] width 191 height 120
click at [836, 570] on link "How Can Automation and AI Impact Contact Center Agents?" at bounding box center [779, 575] width 181 height 25
click at [1128, 258] on div "Thank you for registering for the webinar: From Plan to Performance: How WFM Le…" at bounding box center [784, 412] width 706 height 560
